Goal: Communication & Community: Share content

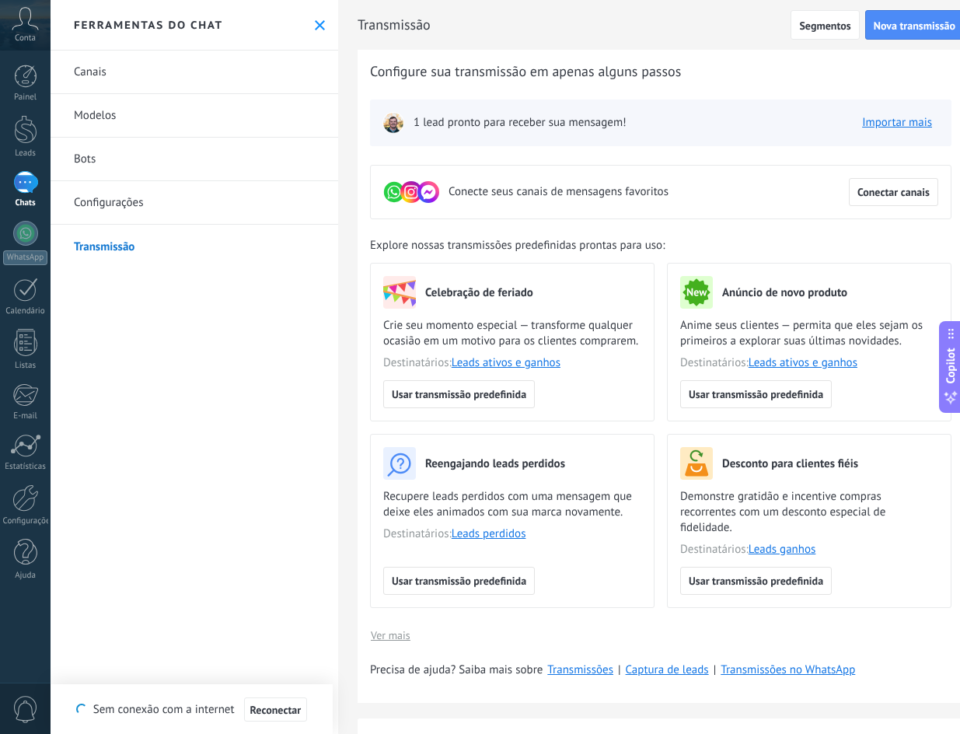
click at [396, 624] on button "Ver mais" at bounding box center [390, 634] width 41 height 23
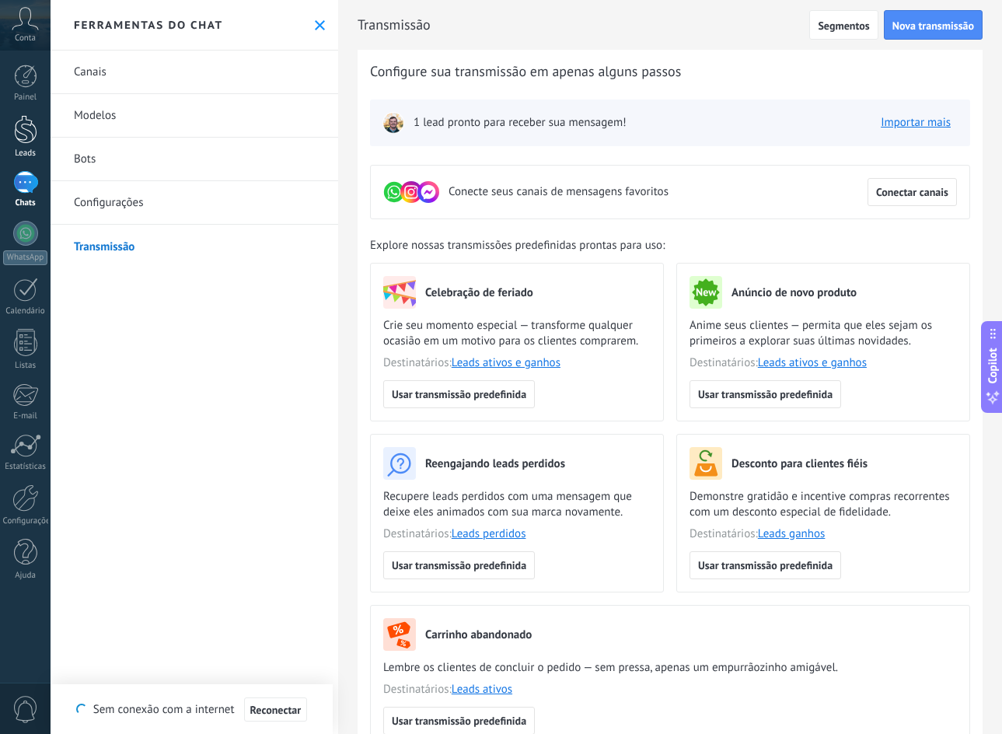
click at [29, 132] on div at bounding box center [25, 129] width 23 height 29
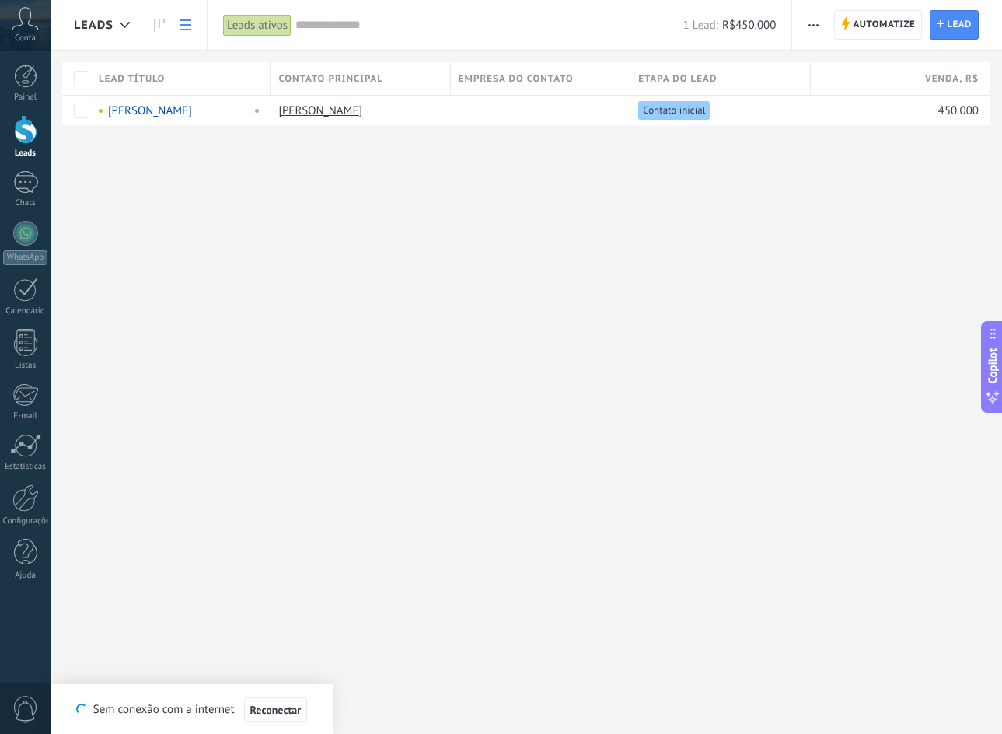
click at [15, 141] on div at bounding box center [25, 129] width 23 height 29
click at [23, 184] on div at bounding box center [25, 182] width 25 height 23
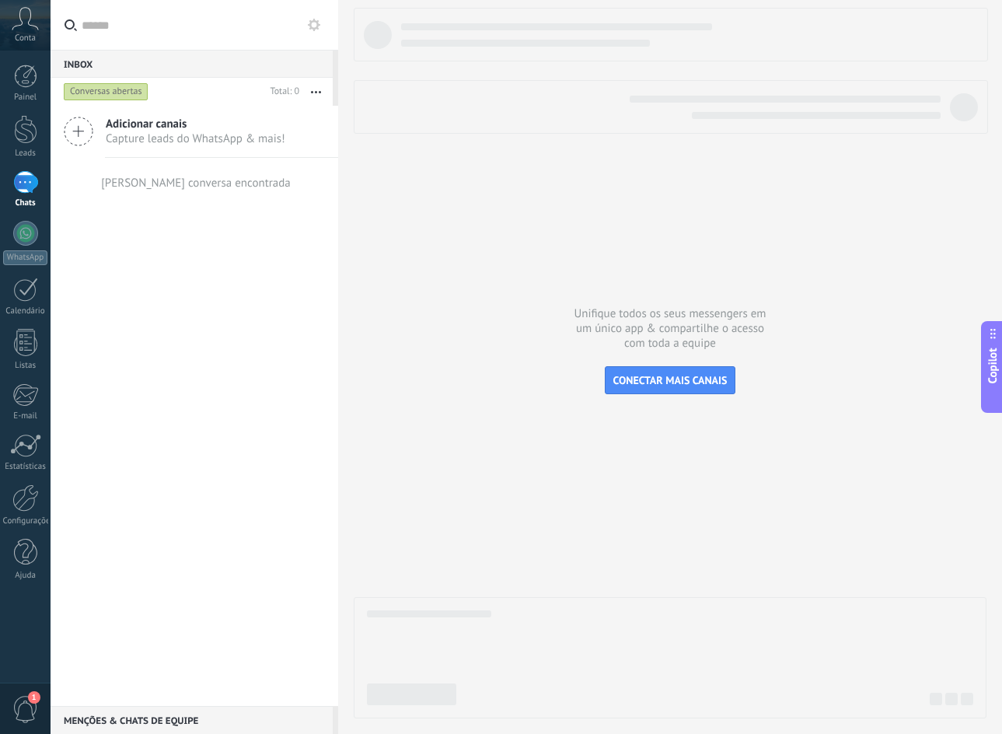
drag, startPoint x: 679, startPoint y: 372, endPoint x: 172, endPoint y: 261, distance: 519.5
click at [234, 300] on div "Inbox 0 Conversas abertas Total: 0 Silenciar Ações múltiplas Ordenar Mais recen…" at bounding box center [526, 367] width 951 height 734
click at [168, 137] on span "Capture leads do WhatsApp & mais!" at bounding box center [196, 138] width 180 height 15
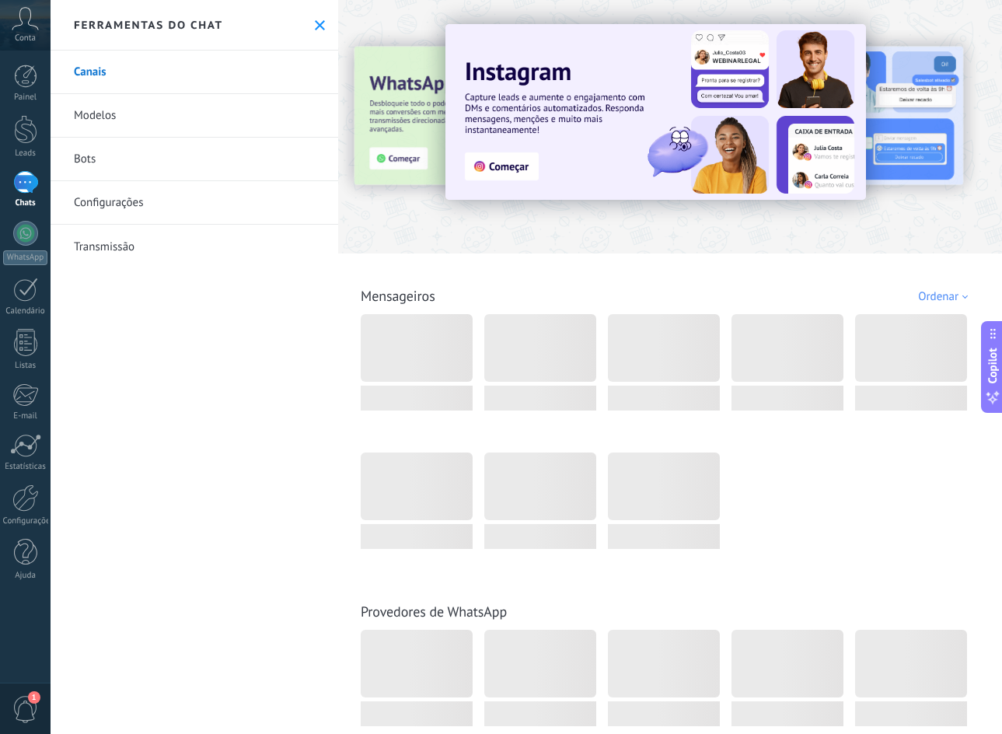
click at [155, 240] on link "Transmissão" at bounding box center [195, 247] width 288 height 44
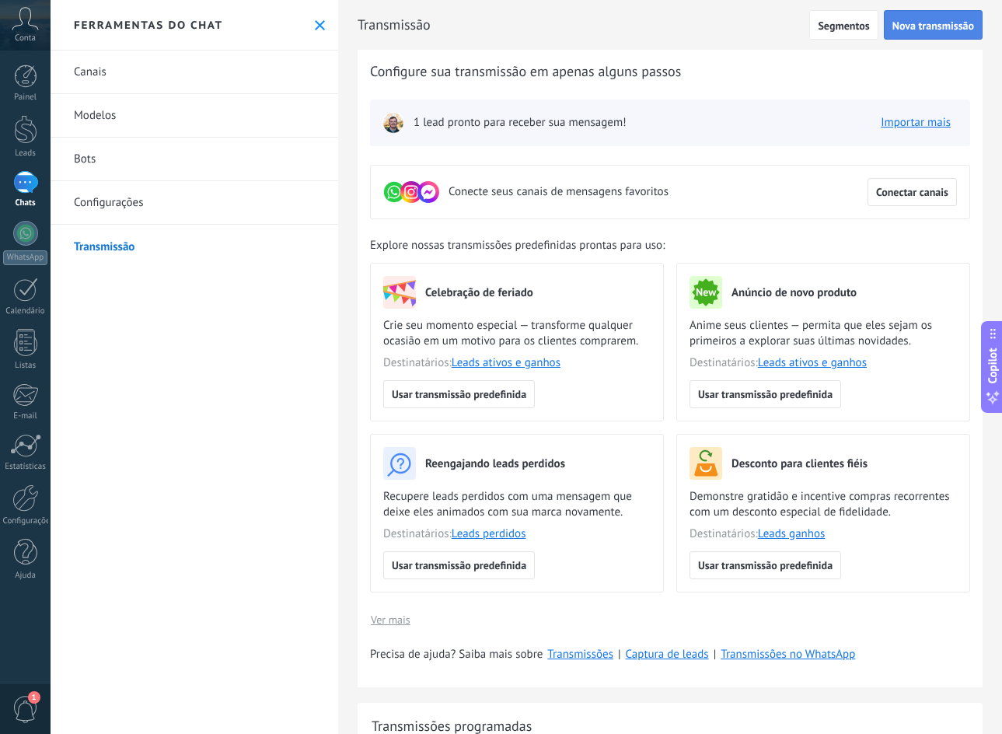
click at [948, 24] on span "Nova transmissão" at bounding box center [933, 25] width 82 height 11
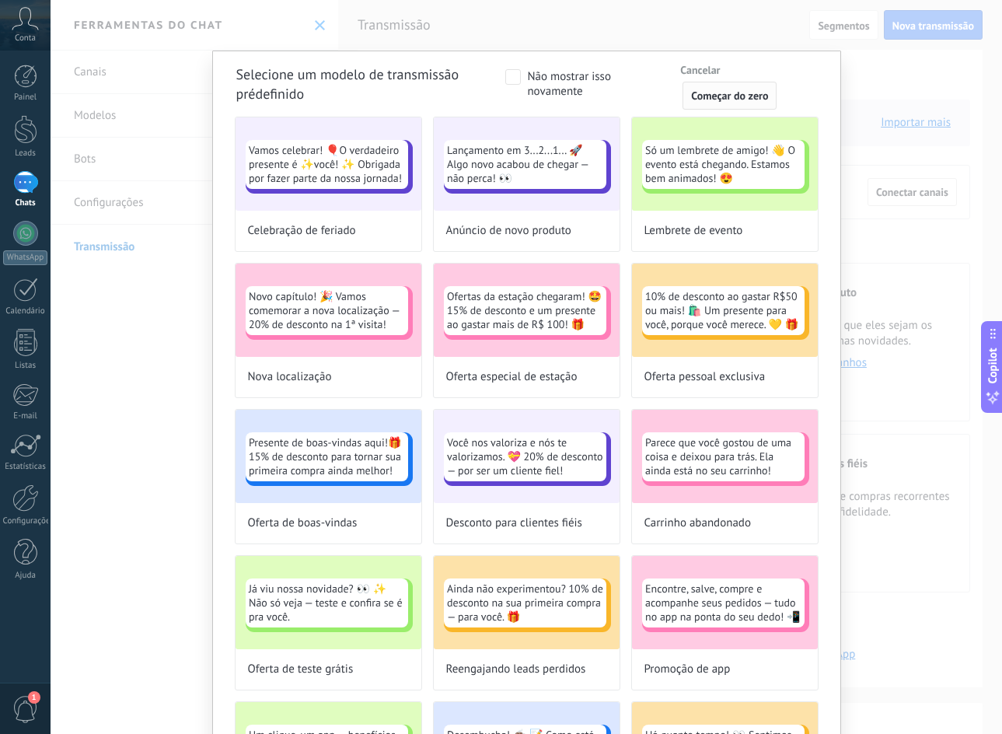
click at [753, 96] on span "Começar do zero" at bounding box center [729, 95] width 77 height 11
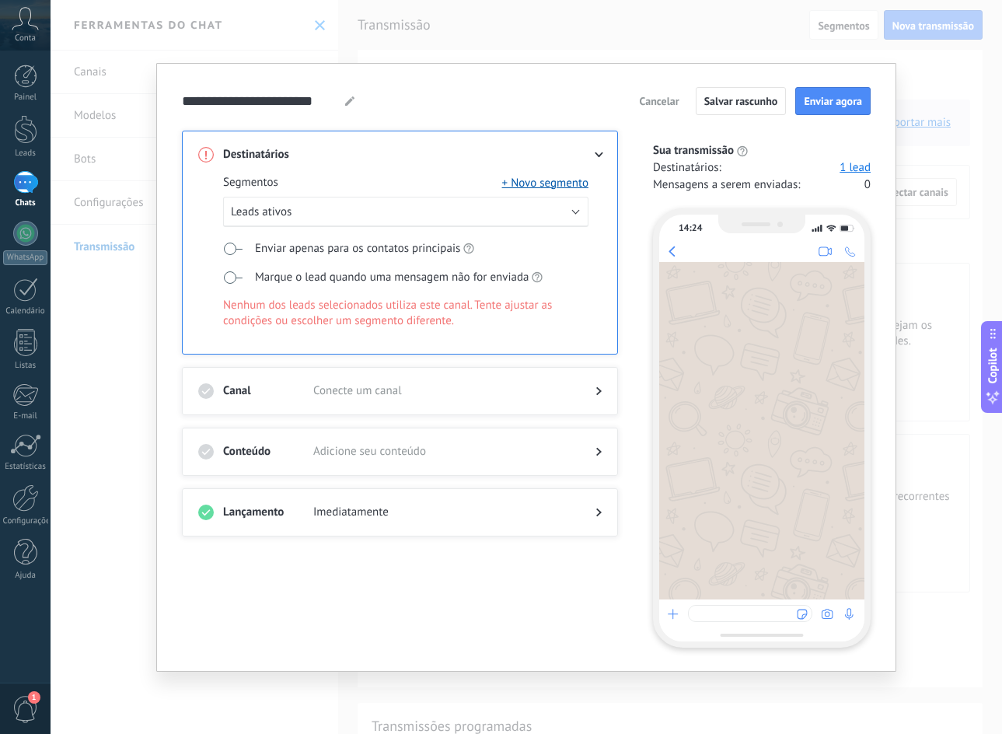
click at [319, 187] on div "Segmentos + Novo segmento" at bounding box center [405, 183] width 365 height 16
click at [324, 217] on button "Leads ativos" at bounding box center [405, 212] width 365 height 30
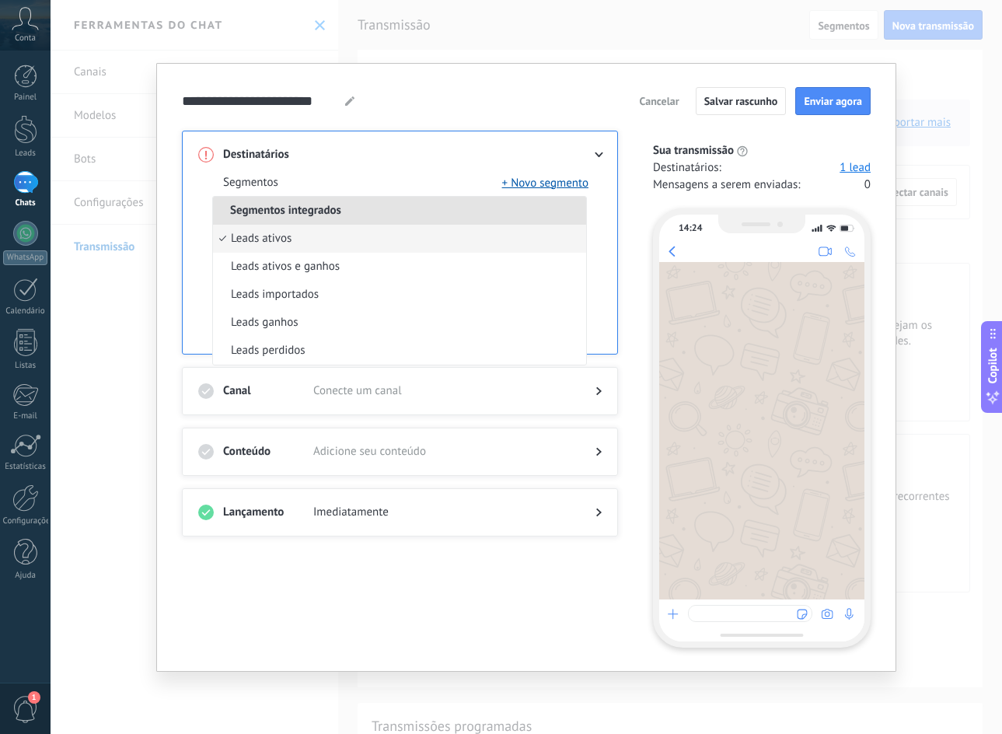
click at [344, 204] on span "Segmentos integrados" at bounding box center [285, 210] width 145 height 15
click at [372, 207] on li "Segmentos integrados" at bounding box center [399, 211] width 373 height 28
click at [405, 157] on span at bounding box center [441, 155] width 257 height 16
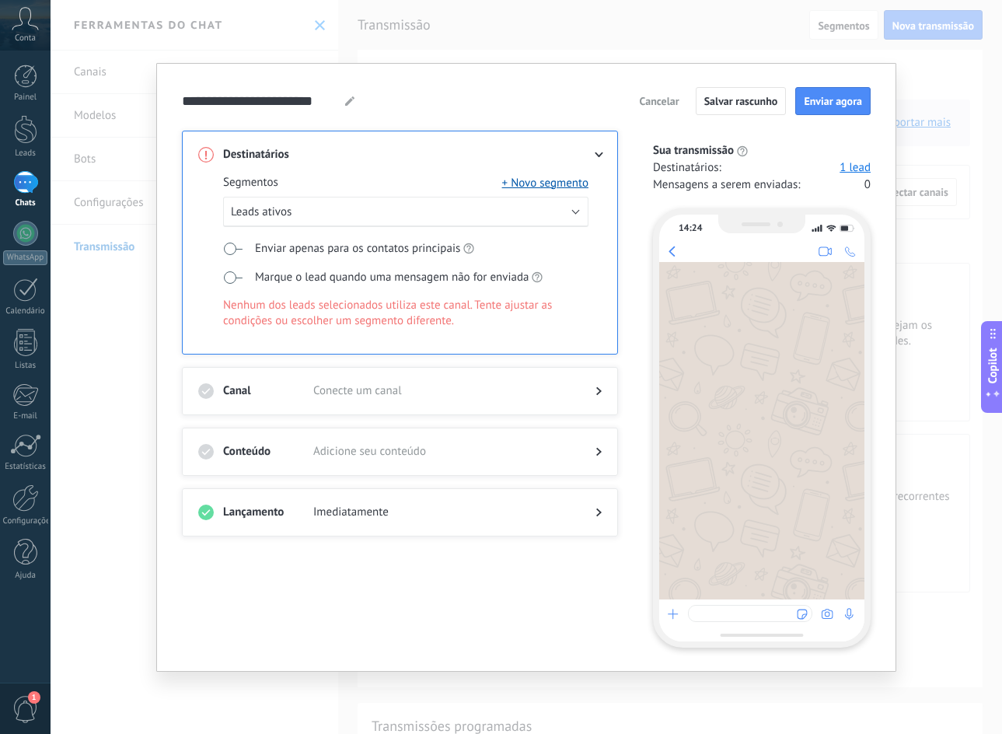
click at [228, 275] on span at bounding box center [232, 277] width 19 height 12
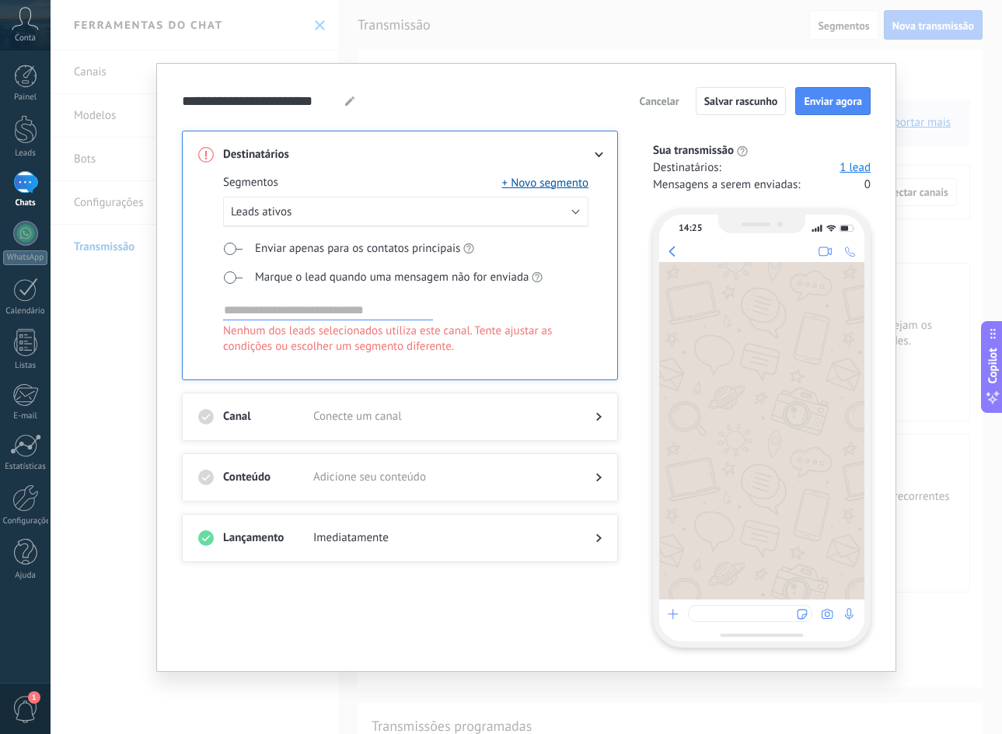
click at [230, 250] on span at bounding box center [232, 249] width 19 height 12
click at [231, 245] on span at bounding box center [232, 249] width 19 height 12
click at [589, 410] on div at bounding box center [586, 417] width 31 height 16
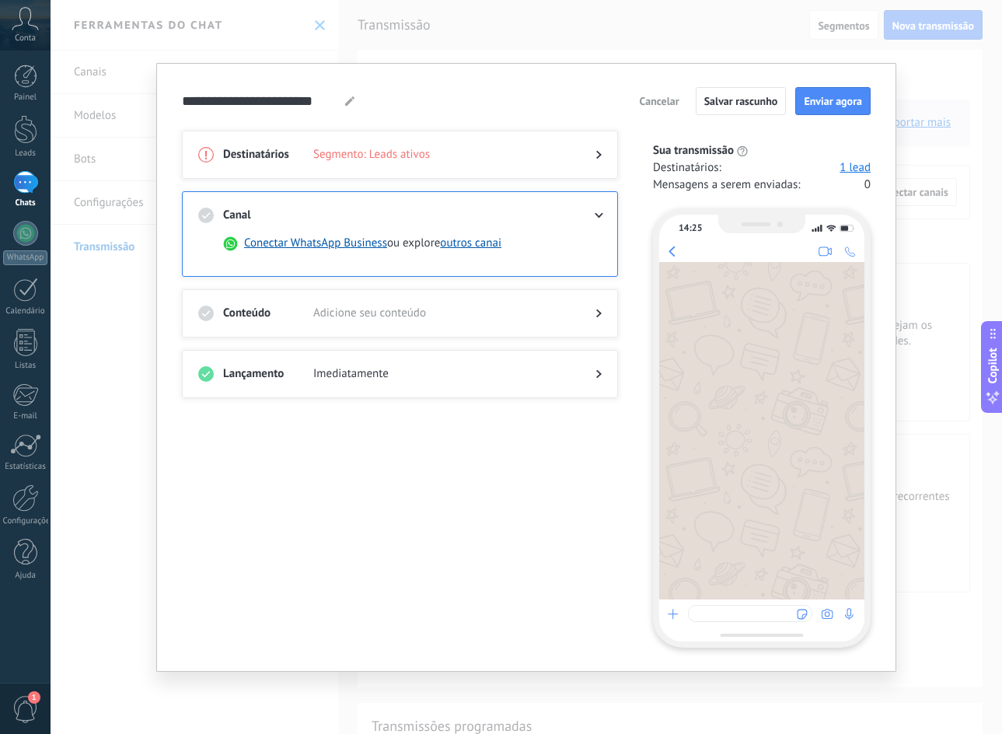
click at [601, 303] on div "Conteúdo Adicione seu conteúdo" at bounding box center [400, 313] width 436 height 48
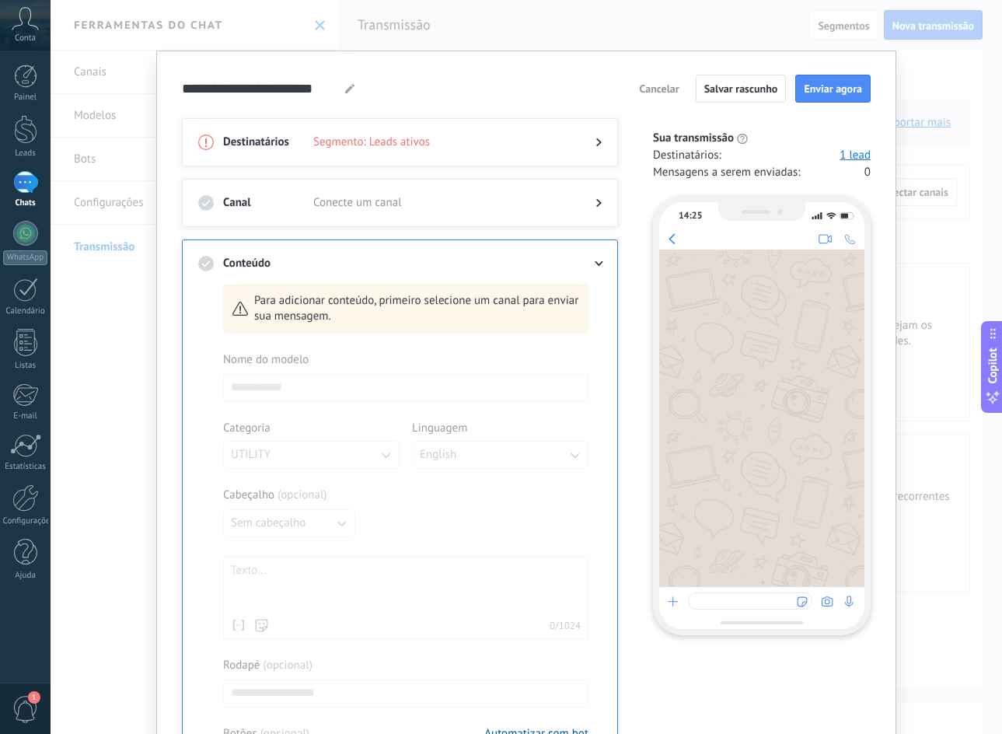
click at [596, 198] on div at bounding box center [586, 203] width 31 height 16
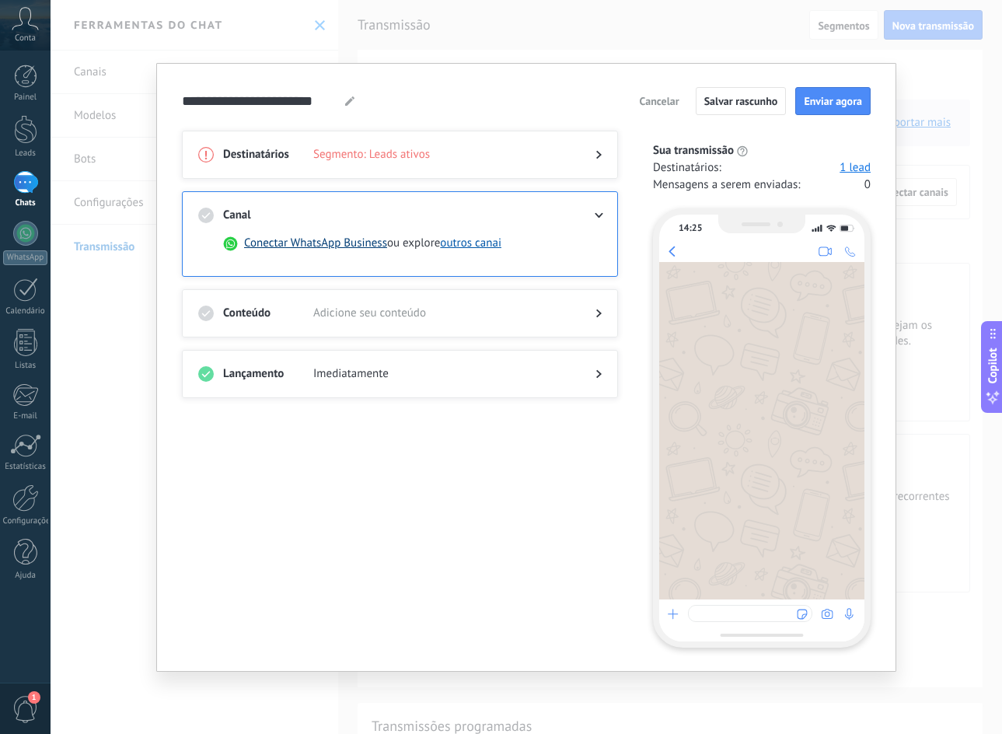
click at [322, 246] on button "Conectar WhatsApp Business" at bounding box center [315, 244] width 143 height 16
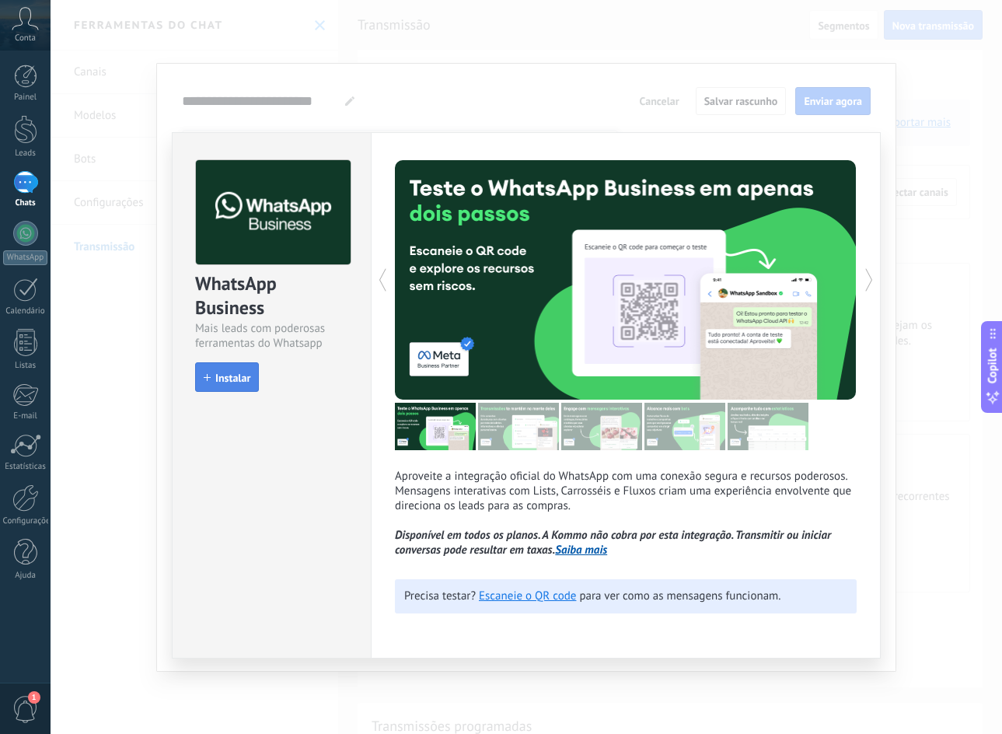
click at [222, 373] on span "Instalar" at bounding box center [232, 377] width 35 height 11
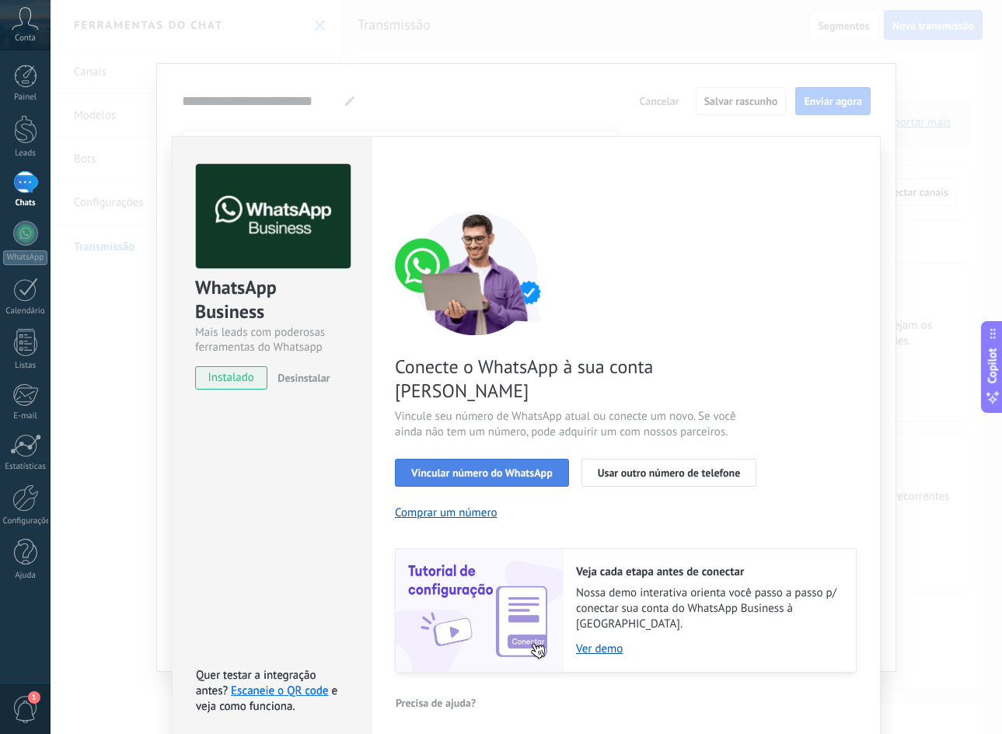
click at [521, 467] on span "Vincular número do WhatsApp" at bounding box center [481, 472] width 141 height 11
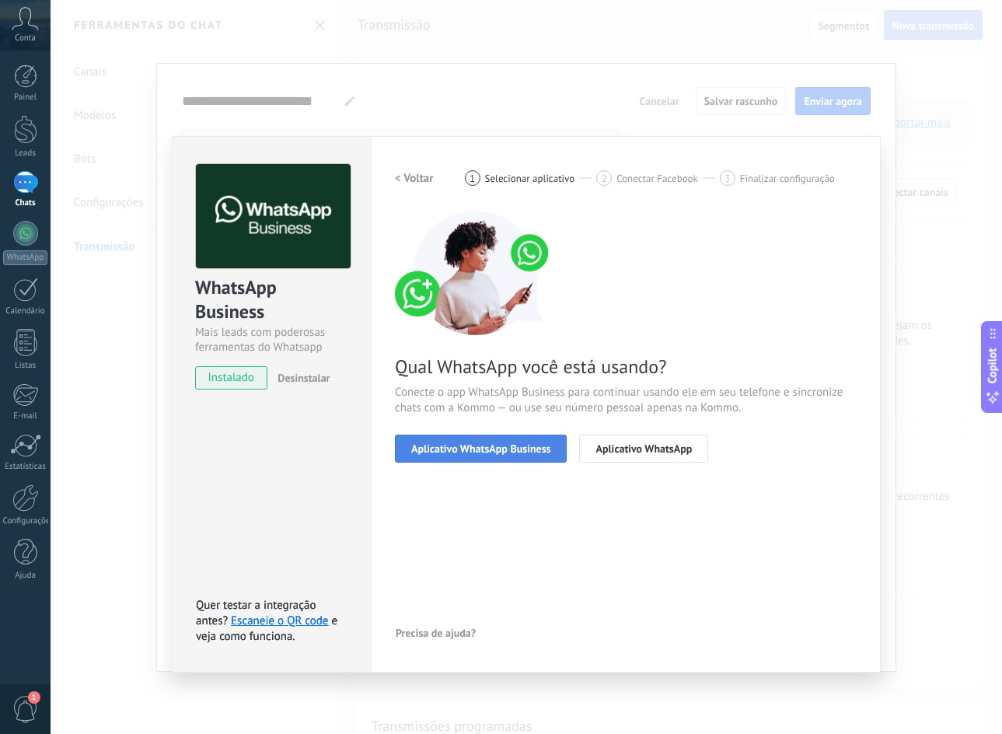
click at [511, 449] on span "Aplicativo WhatsApp Business" at bounding box center [480, 448] width 139 height 11
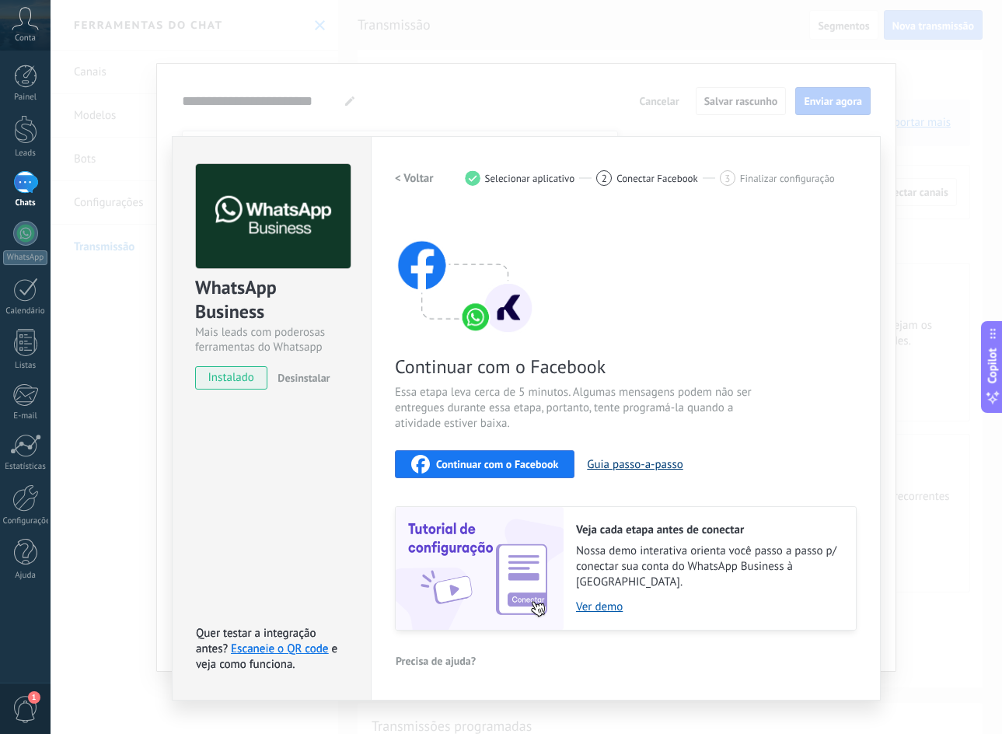
click at [638, 467] on button "Guia passo-a-passo" at bounding box center [635, 464] width 96 height 15
click at [903, 176] on div "WhatsApp Business Mais leads com poderosas ferramentas do Whatsapp instalado De…" at bounding box center [526, 367] width 951 height 734
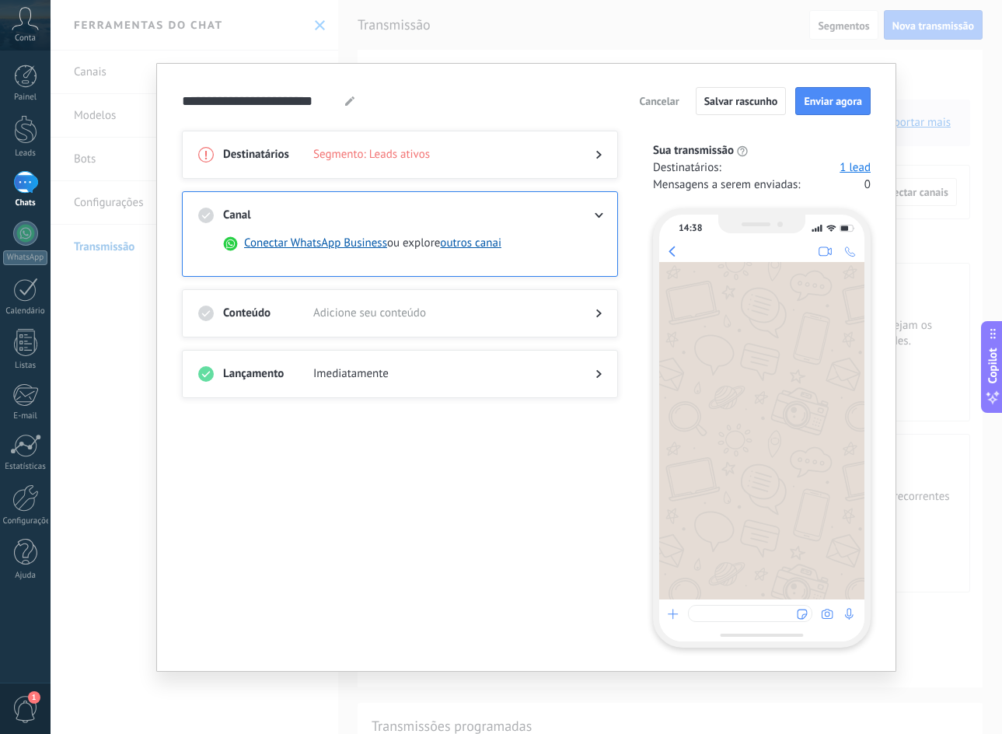
click at [661, 97] on span "Cancelar" at bounding box center [660, 101] width 40 height 11
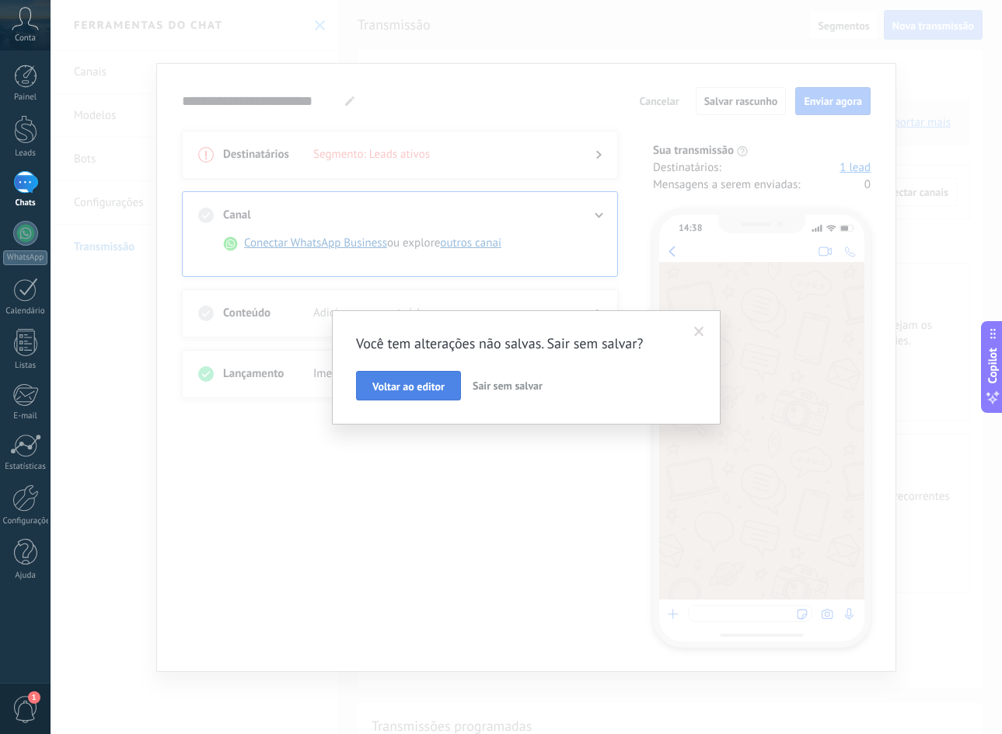
click at [442, 391] on span "Voltar ao editor" at bounding box center [408, 386] width 72 height 11
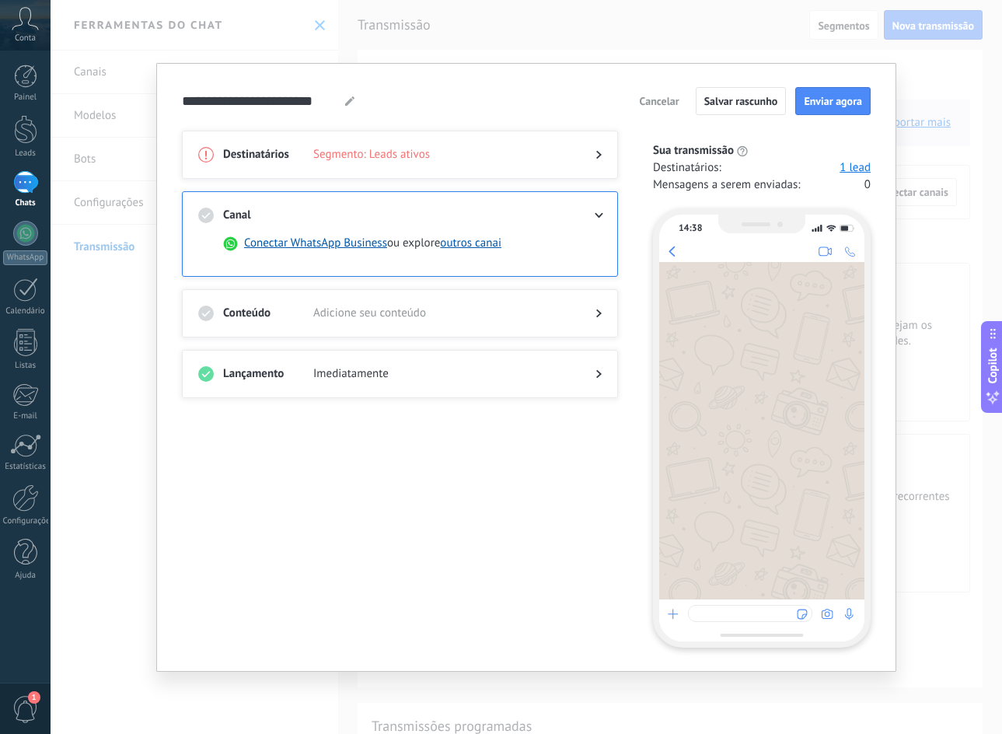
drag, startPoint x: 656, startPoint y: 89, endPoint x: 654, endPoint y: 99, distance: 9.6
click at [654, 99] on button "Cancelar" at bounding box center [660, 100] width 54 height 23
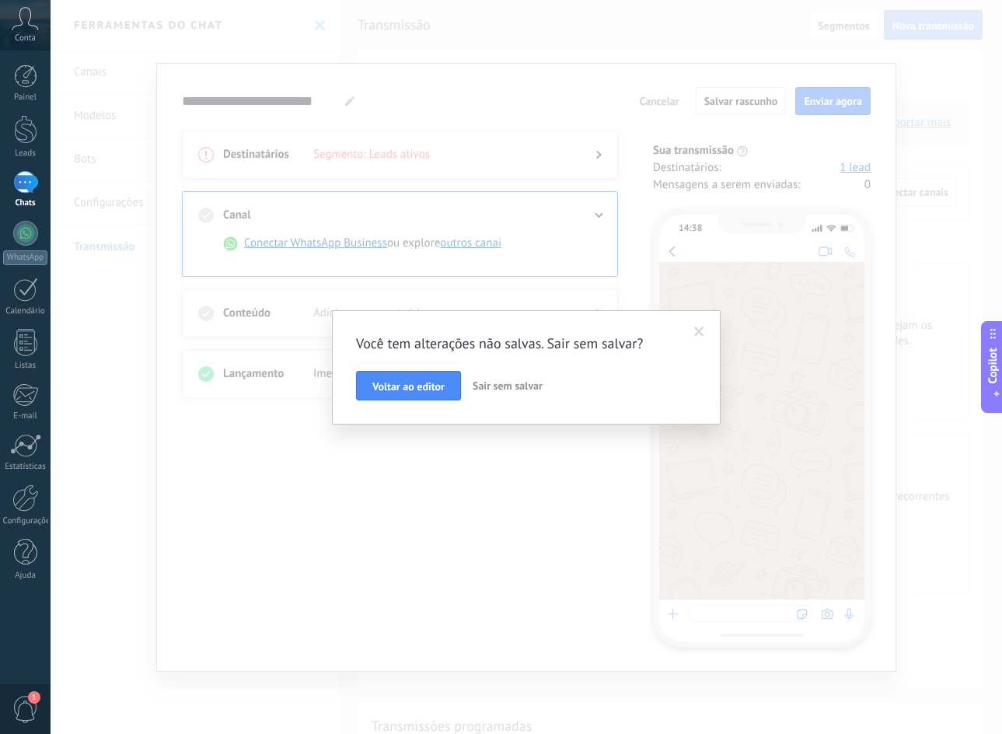
click at [518, 384] on span "Sair sem salvar" at bounding box center [508, 386] width 70 height 14
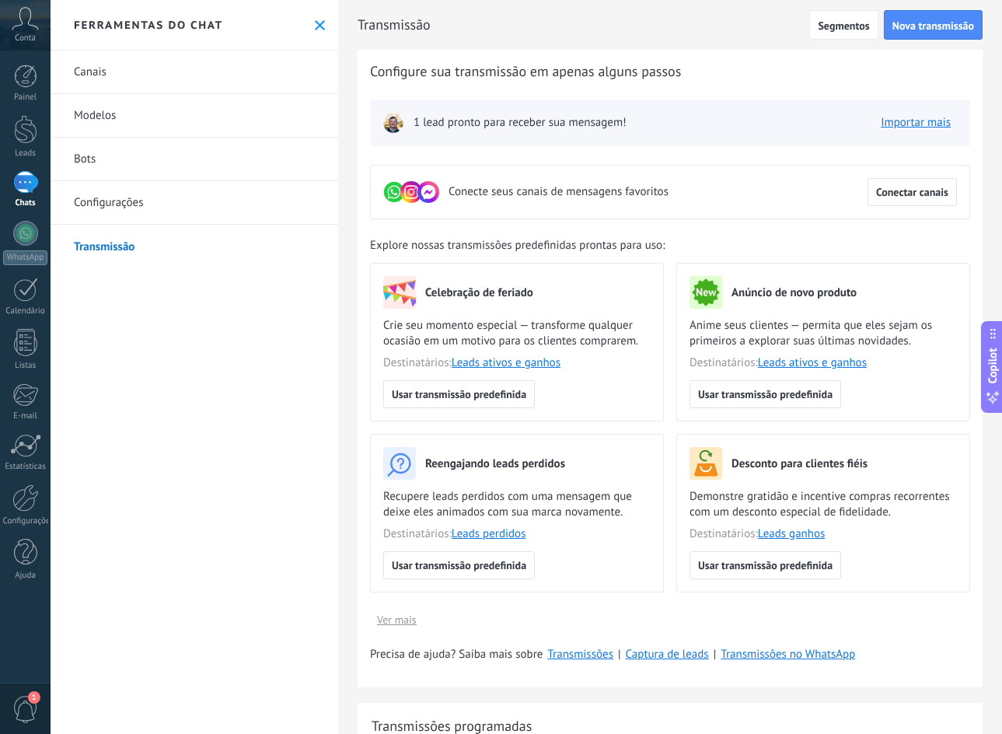
click at [307, 19] on div "Ferramentas do chat" at bounding box center [195, 25] width 288 height 51
